Goal: Find specific page/section: Find specific page/section

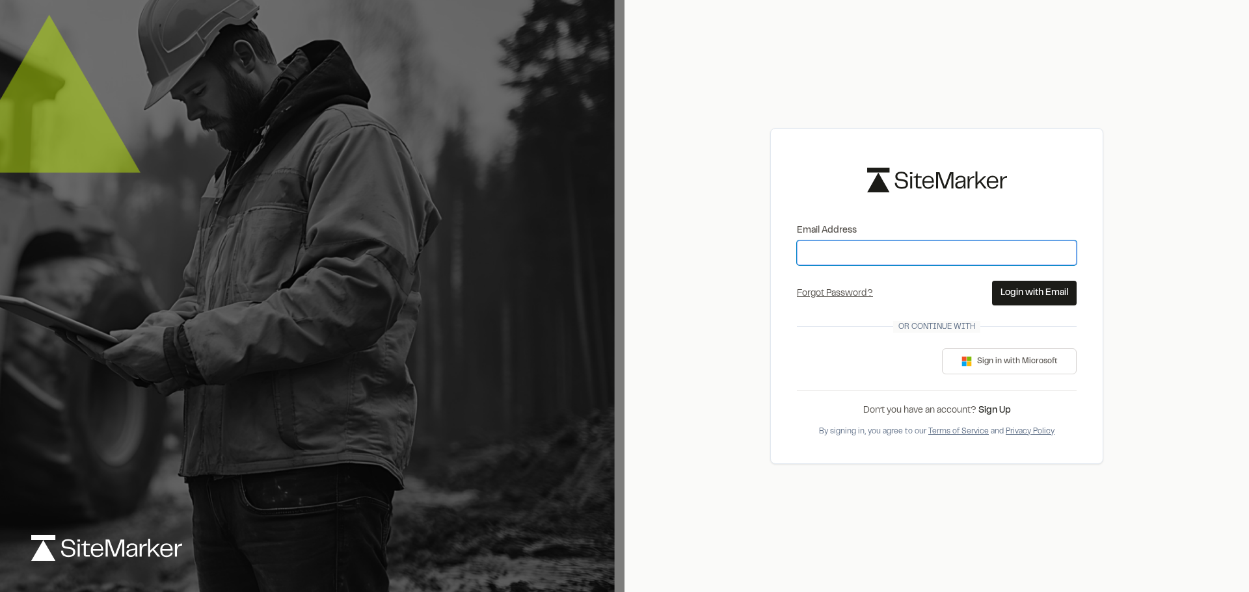
click at [815, 262] on input "Email Address" at bounding box center [937, 253] width 280 height 25
type input "**********"
click at [1050, 293] on button "Login with Email" at bounding box center [1034, 293] width 85 height 25
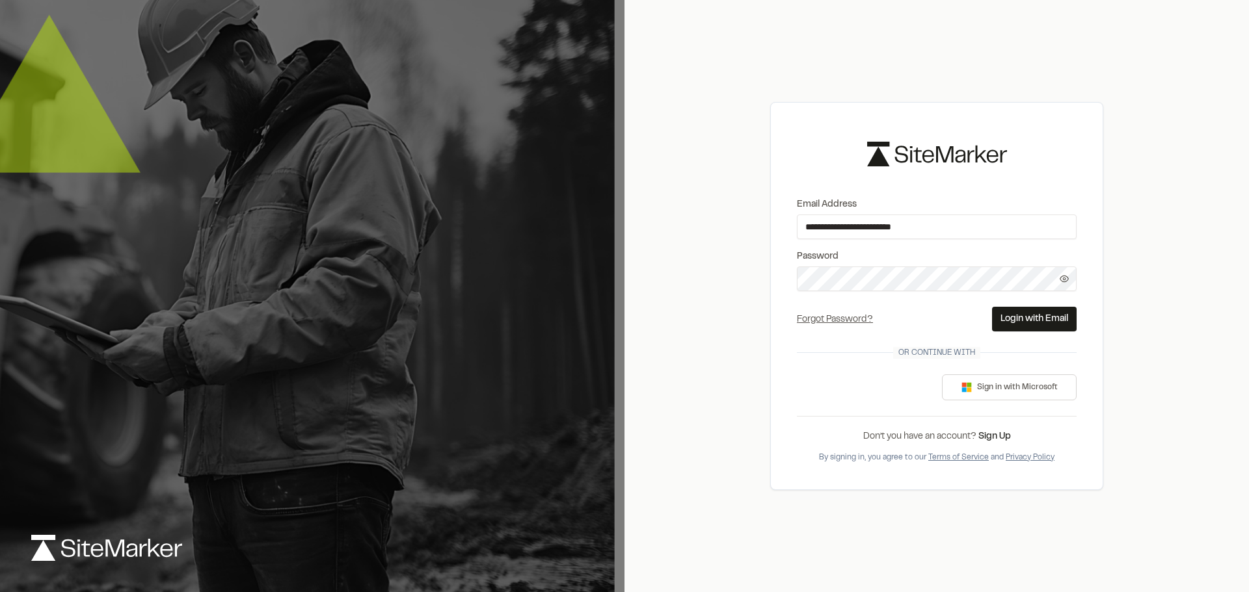
click at [1027, 313] on button "Login with Email" at bounding box center [1034, 319] width 85 height 25
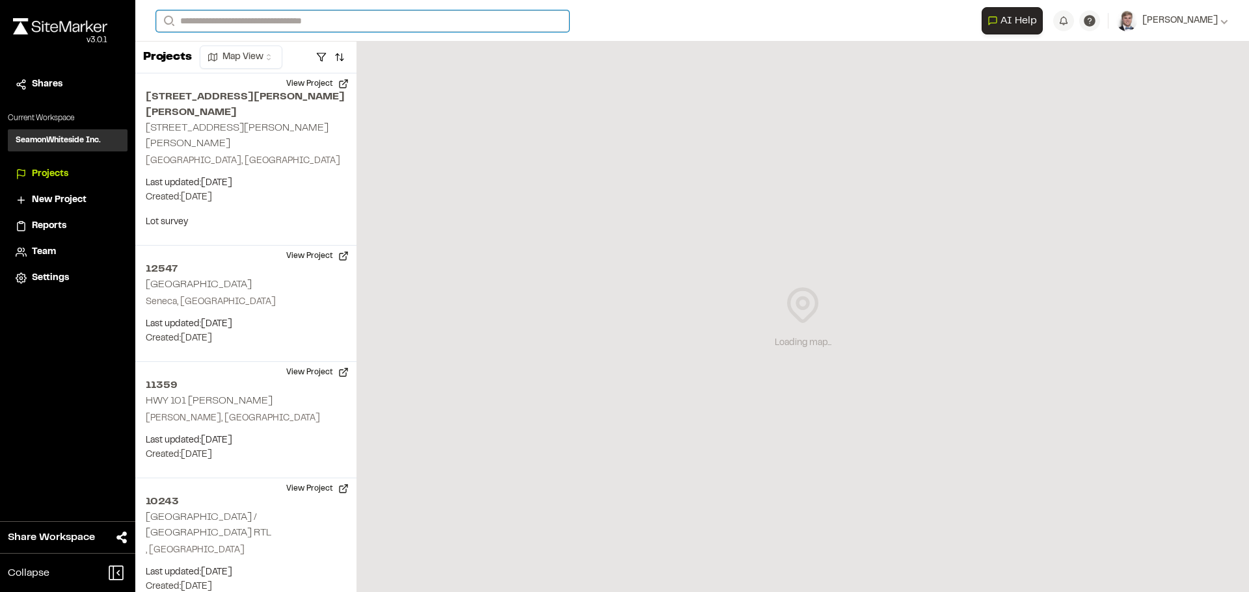
click at [369, 27] on input "Search" at bounding box center [362, 20] width 413 height 21
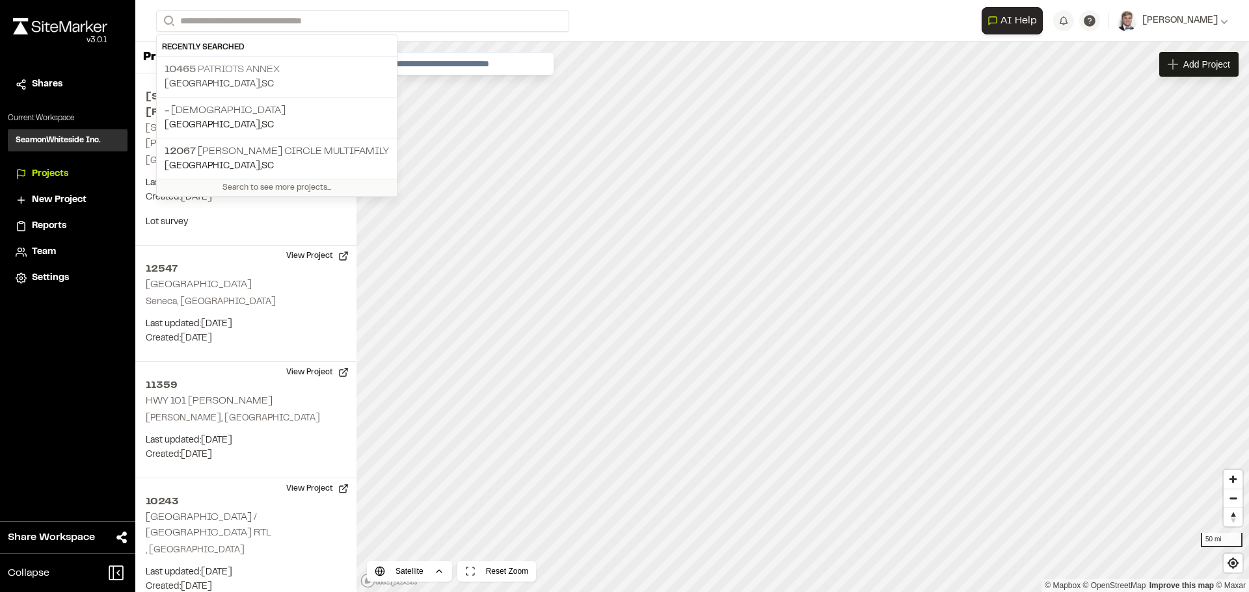
click at [243, 77] on p "[GEOGRAPHIC_DATA] , [GEOGRAPHIC_DATA]" at bounding box center [277, 84] width 224 height 14
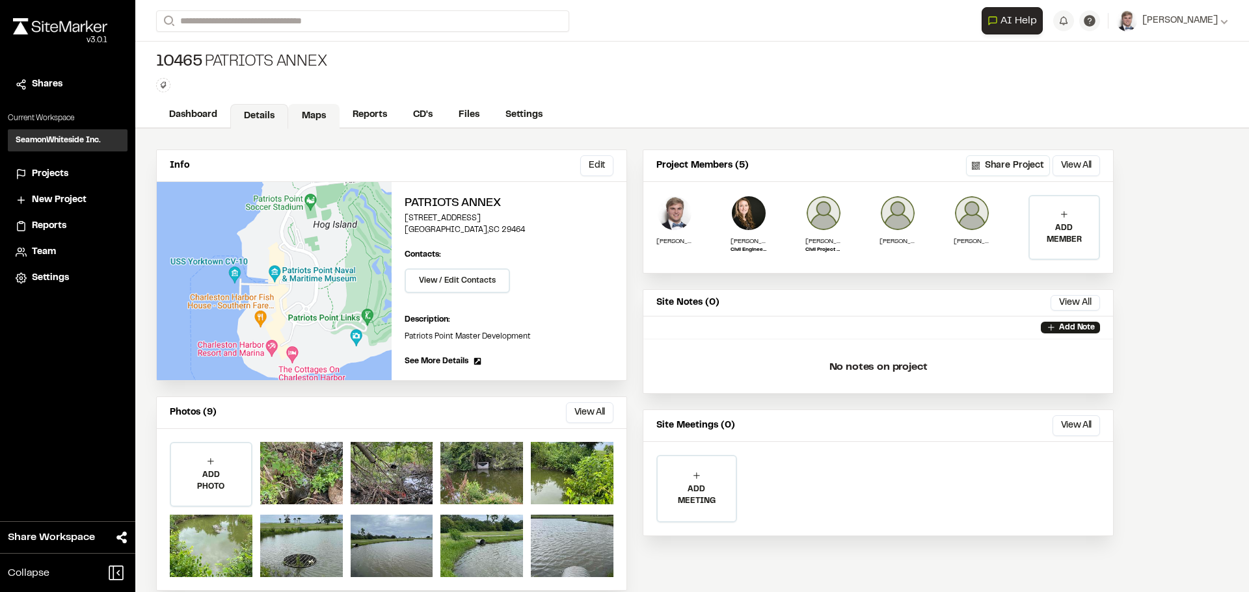
click at [308, 116] on link "Maps" at bounding box center [313, 116] width 51 height 25
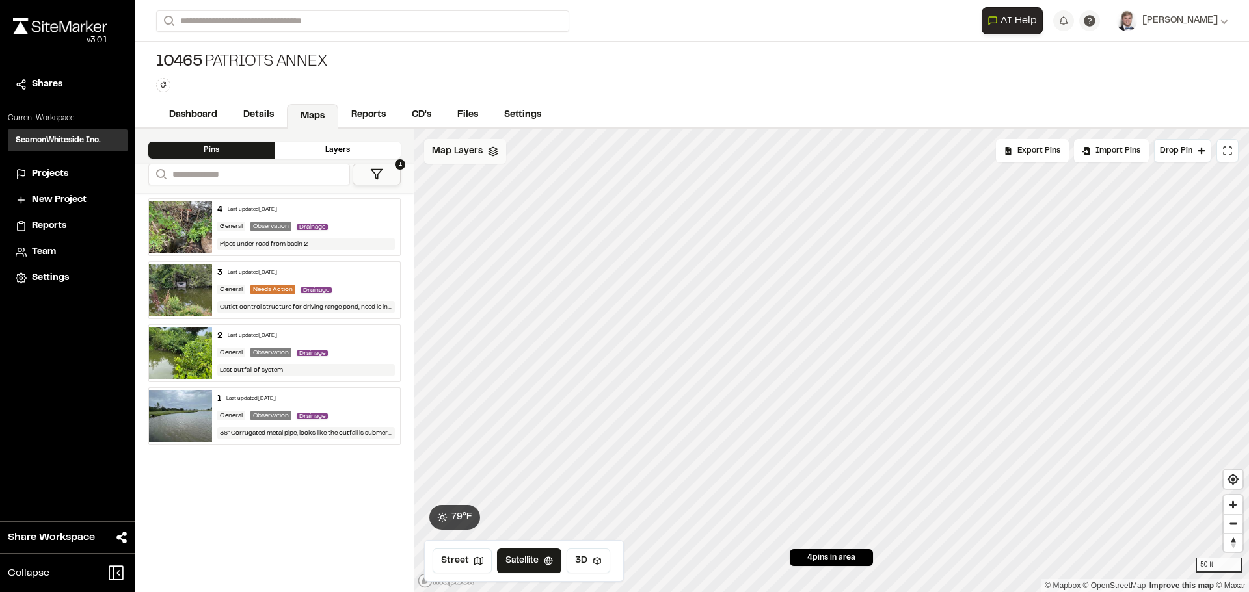
click at [490, 156] on icon at bounding box center [493, 151] width 10 height 10
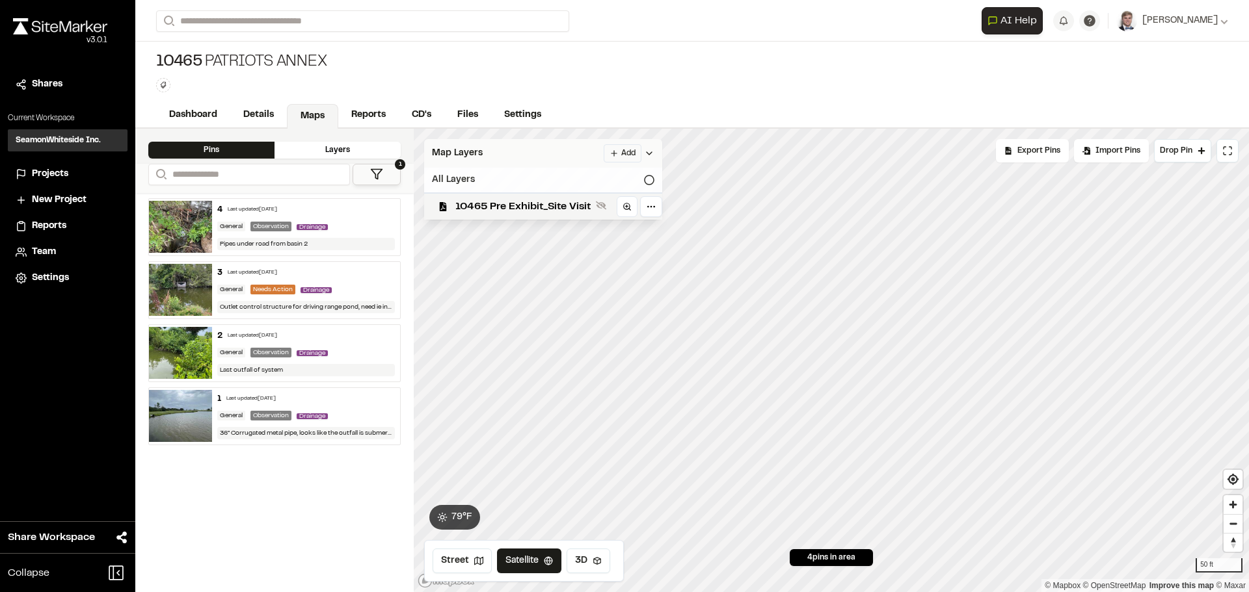
click at [646, 180] on icon at bounding box center [649, 180] width 10 height 10
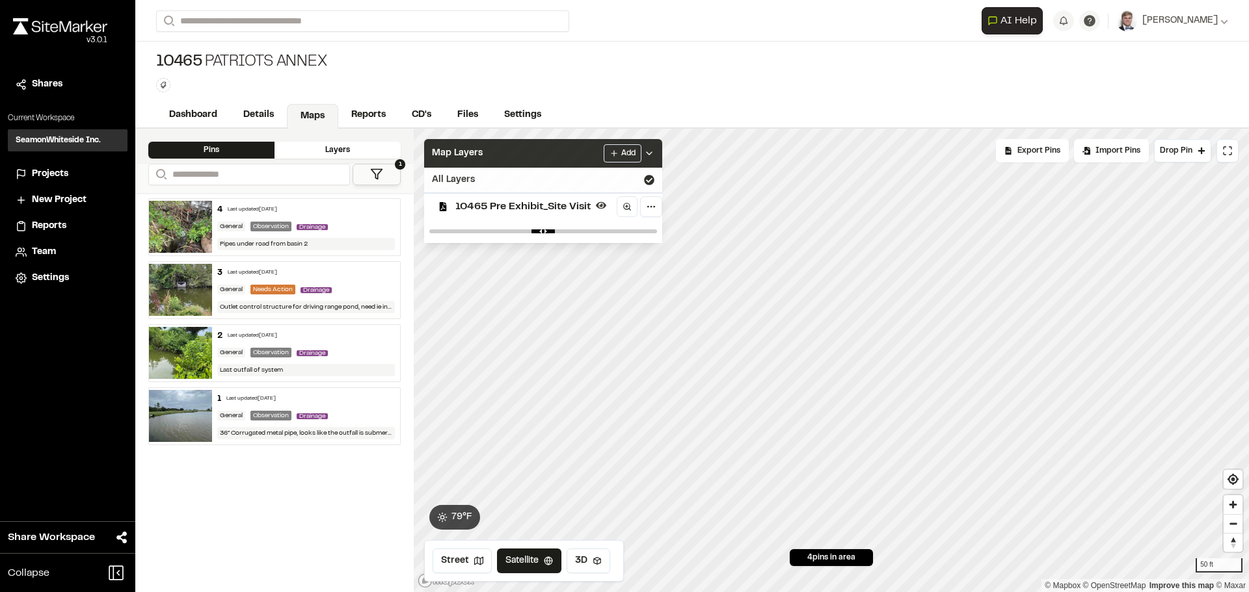
click at [646, 179] on icon at bounding box center [649, 180] width 10 height 10
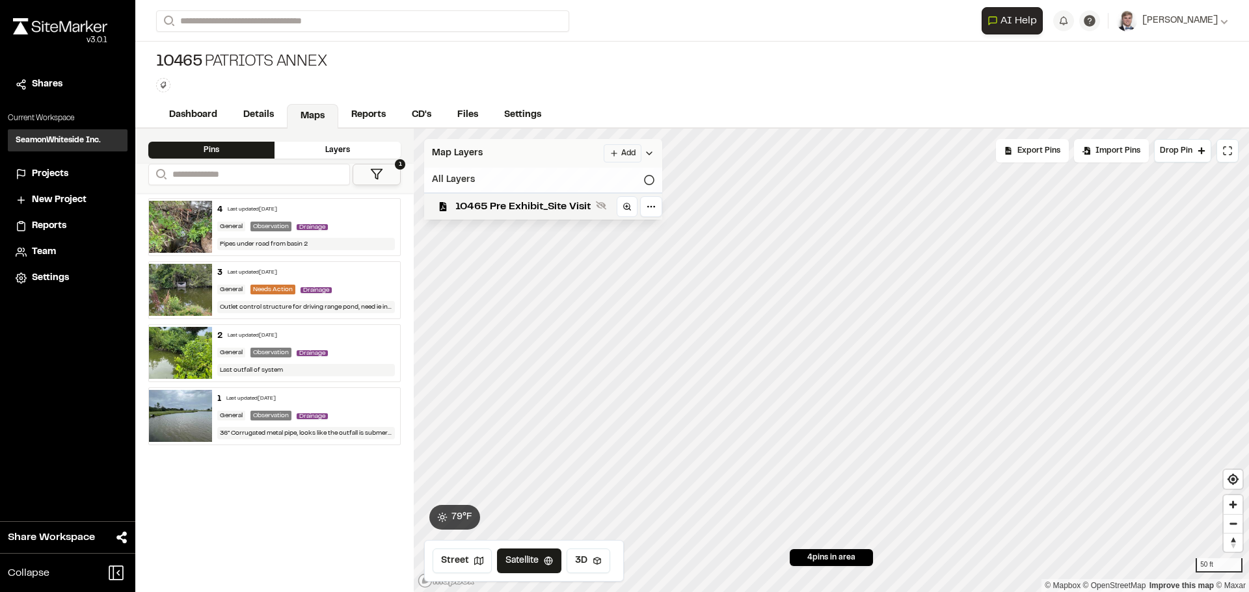
click at [654, 154] on icon at bounding box center [649, 153] width 10 height 10
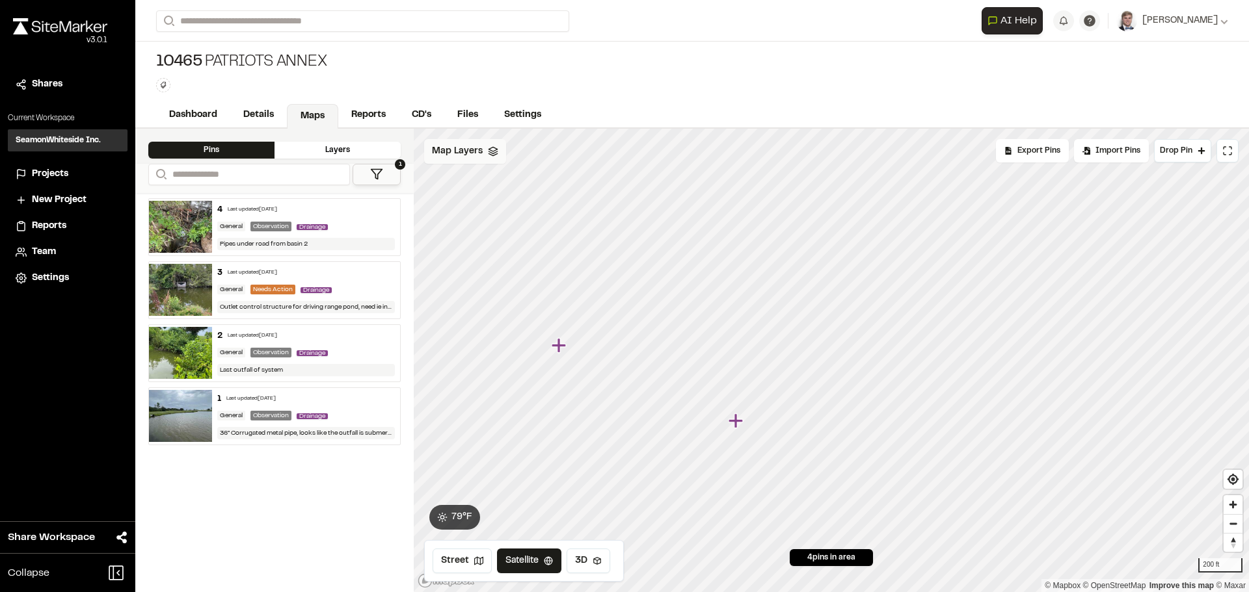
click at [738, 422] on icon "Map marker" at bounding box center [735, 421] width 14 height 14
click at [652, 288] on icon "Map marker" at bounding box center [653, 285] width 14 height 14
